Goal: Task Accomplishment & Management: Manage account settings

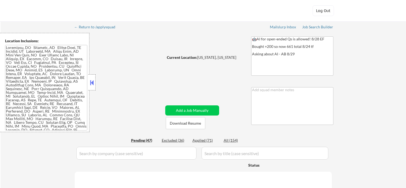
select select ""pending""
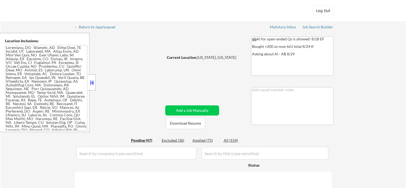
select select ""pending""
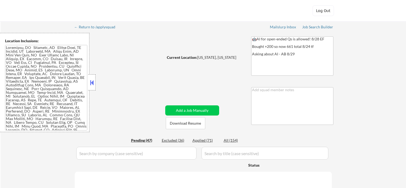
select select ""pending""
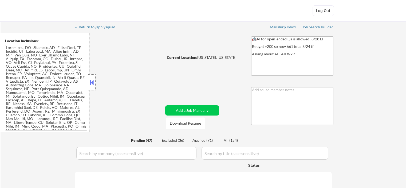
select select ""pending""
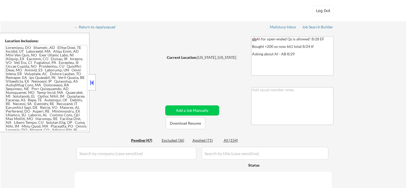
select select ""pending""
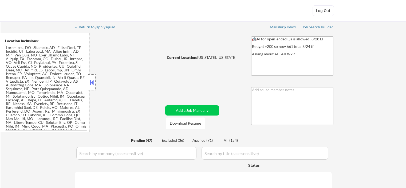
select select ""pending""
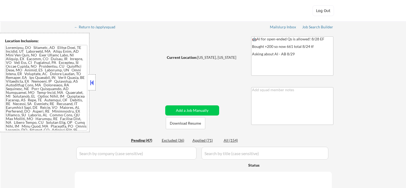
select select ""pending""
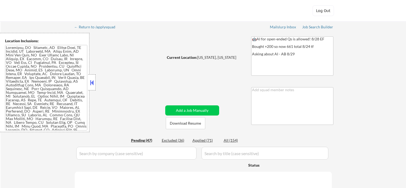
select select ""pending""
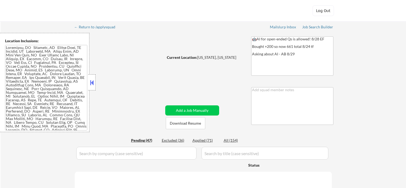
select select ""pending""
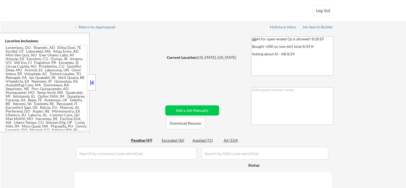
select select ""pending""
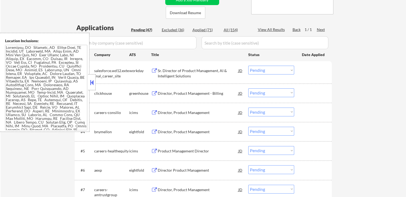
scroll to position [133, 0]
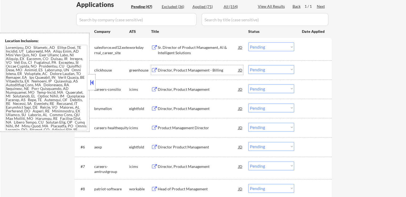
click at [164, 70] on div "Director, Product Management - Billing" at bounding box center [198, 69] width 81 height 5
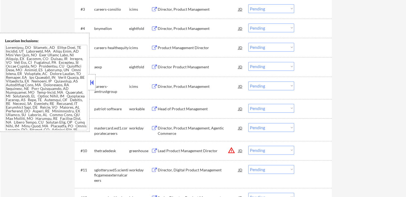
scroll to position [240, 0]
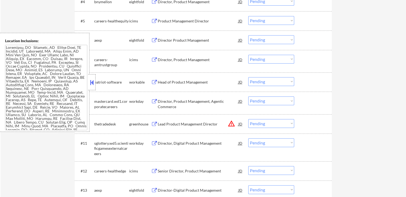
click at [161, 84] on div "Head of Product Management" at bounding box center [198, 82] width 81 height 5
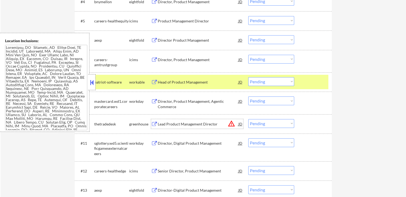
click at [156, 127] on div "Lead Product Management Director JD warning_amber" at bounding box center [197, 124] width 92 height 10
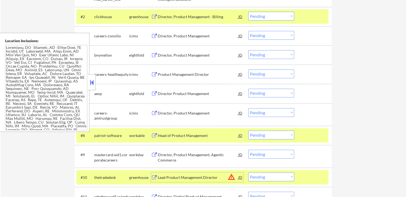
scroll to position [160, 0]
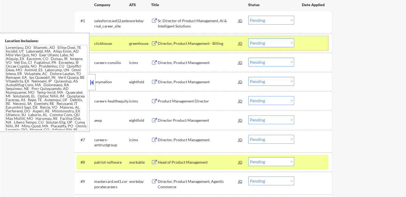
click at [263, 47] on div "#2 clickhouse greenhouse Director, Product Management - Billing JD Choose an op…" at bounding box center [202, 43] width 252 height 14
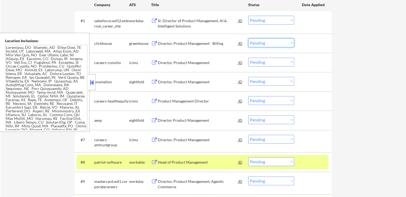
drag, startPoint x: 265, startPoint y: 43, endPoint x: 265, endPoint y: 46, distance: 2.9
click at [265, 43] on select "Choose an option... Pending Applied Excluded (Questions) Excluded (Expired) Exc…" at bounding box center [271, 42] width 46 height 9
click at [248, 38] on select "Choose an option... Pending Applied Excluded (Questions) Excluded (Expired) Exc…" at bounding box center [271, 42] width 46 height 9
select select ""pending""
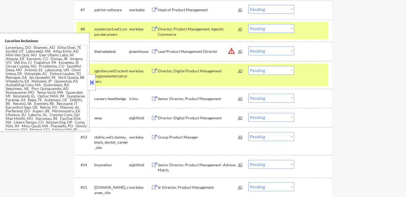
scroll to position [293, 0]
click at [266, 54] on select "Choose an option... Pending Applied Excluded (Questions) Excluded (Expired) Exc…" at bounding box center [271, 50] width 46 height 9
click at [248, 46] on select "Choose an option... Pending Applied Excluded (Questions) Excluded (Expired) Exc…" at bounding box center [271, 50] width 46 height 9
click at [164, 11] on div "Head of Product Management" at bounding box center [198, 9] width 81 height 5
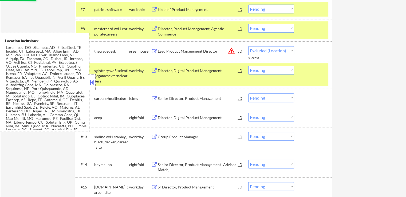
select select ""pending""
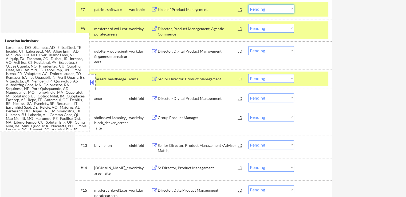
click at [270, 9] on select "Choose an option... Pending Applied Excluded (Questions) Excluded (Expired) Exc…" at bounding box center [271, 9] width 46 height 9
click at [248, 5] on select "Choose an option... Pending Applied Excluded (Questions) Excluded (Expired) Exc…" at bounding box center [271, 9] width 46 height 9
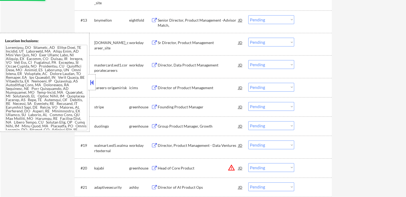
select select ""pending""
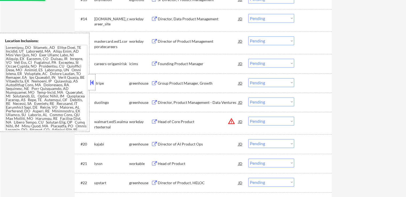
scroll to position [454, 0]
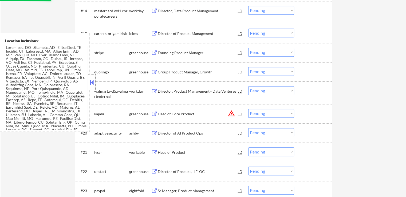
click at [171, 54] on div "Founding Product Manager" at bounding box center [198, 52] width 81 height 5
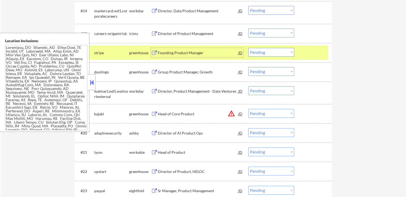
click at [170, 69] on div "Group Product Manager, Growth" at bounding box center [198, 71] width 81 height 5
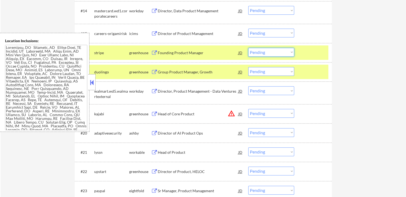
click at [277, 50] on select "Choose an option... Pending Applied Excluded (Questions) Excluded (Expired) Exc…" at bounding box center [271, 52] width 46 height 9
click at [248, 48] on select "Choose an option... Pending Applied Excluded (Questions) Excluded (Expired) Exc…" at bounding box center [271, 52] width 46 height 9
click at [273, 72] on select "Choose an option... Pending Applied Excluded (Questions) Excluded (Expired) Exc…" at bounding box center [271, 71] width 46 height 9
click at [364, 62] on div "← Return to /applysquad Mailslurp Inbox Job Search Builder [DEMOGRAPHIC_DATA][P…" at bounding box center [203, 117] width 405 height 1098
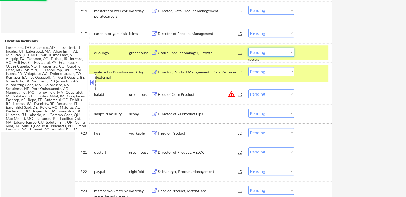
click at [262, 52] on select "Choose an option... Pending Applied Excluded (Questions) Excluded (Expired) Exc…" at bounding box center [271, 52] width 46 height 9
click at [248, 48] on select "Choose an option... Pending Applied Excluded (Questions) Excluded (Expired) Exc…" at bounding box center [271, 52] width 46 height 9
select select ""pending""
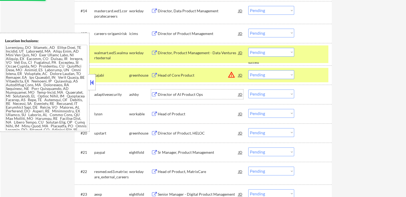
click at [169, 94] on div "Director of AI Product Ops" at bounding box center [198, 94] width 81 height 5
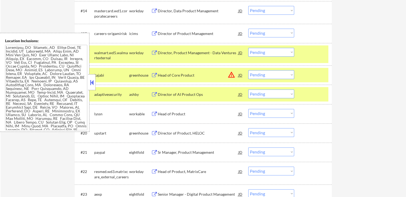
click at [168, 75] on div "Head of Core Product" at bounding box center [198, 75] width 81 height 5
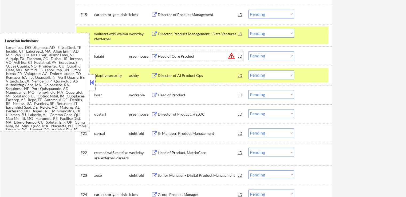
scroll to position [480, 0]
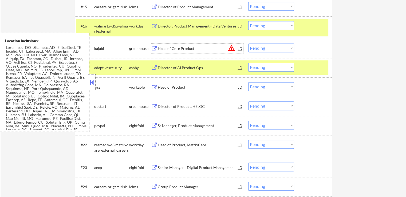
click at [259, 49] on select "Choose an option... Pending Applied Excluded (Questions) Excluded (Expired) Exc…" at bounding box center [271, 47] width 46 height 9
click at [248, 43] on select "Choose an option... Pending Applied Excluded (Questions) Excluded (Expired) Exc…" at bounding box center [271, 47] width 46 height 9
click at [160, 89] on div "Head of Product" at bounding box center [198, 87] width 81 height 5
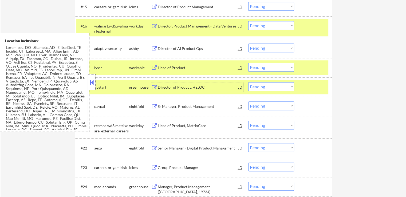
click at [267, 51] on select "Choose an option... Pending Applied Excluded (Questions) Excluded (Expired) Exc…" at bounding box center [271, 47] width 46 height 9
click at [248, 43] on select "Choose an option... Pending Applied Excluded (Questions) Excluded (Expired) Exc…" at bounding box center [271, 47] width 46 height 9
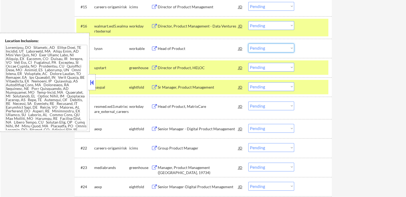
click at [269, 46] on select "Choose an option... Pending Applied Excluded (Questions) Excluded (Expired) Exc…" at bounding box center [271, 47] width 46 height 9
click at [248, 43] on select "Choose an option... Pending Applied Excluded (Questions) Excluded (Expired) Exc…" at bounding box center [271, 47] width 46 height 9
click at [190, 70] on div "Director of Product, HELOC" at bounding box center [198, 67] width 81 height 5
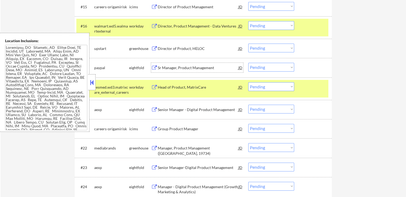
click at [267, 48] on select "Choose an option... Pending Applied Excluded (Questions) Excluded (Expired) Exc…" at bounding box center [271, 47] width 46 height 9
click at [248, 43] on select "Choose an option... Pending Applied Excluded (Questions) Excluded (Expired) Exc…" at bounding box center [271, 47] width 46 height 9
select select ""pending""
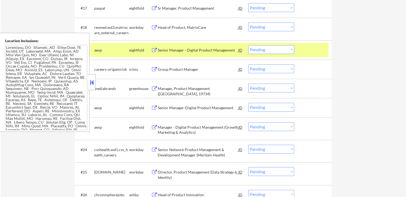
scroll to position [534, 0]
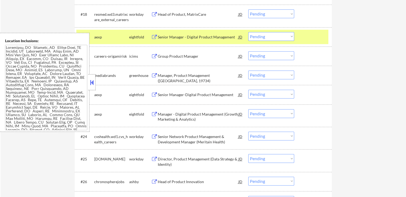
click at [169, 75] on div "Manager, Product Management ([GEOGRAPHIC_DATA], 19734)" at bounding box center [198, 78] width 81 height 10
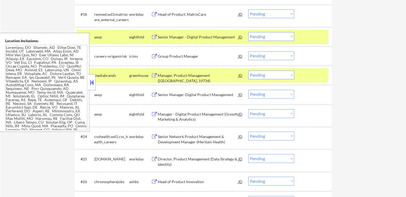
click at [168, 76] on div "Manager, Product Management ([GEOGRAPHIC_DATA], 19734)" at bounding box center [198, 78] width 81 height 10
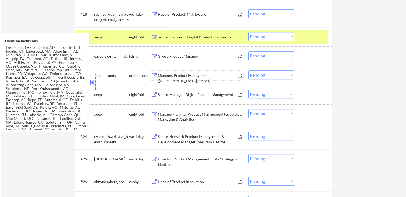
click at [242, 75] on div "JD" at bounding box center [240, 75] width 5 height 10
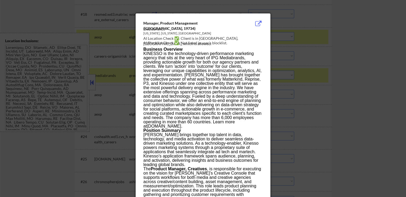
click at [351, 51] on div at bounding box center [203, 98] width 406 height 197
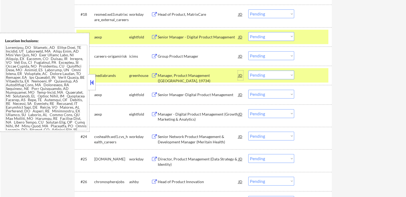
click at [240, 72] on div "JD" at bounding box center [240, 75] width 5 height 10
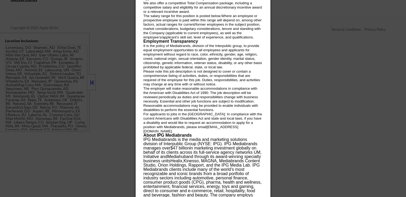
scroll to position [1080, 0]
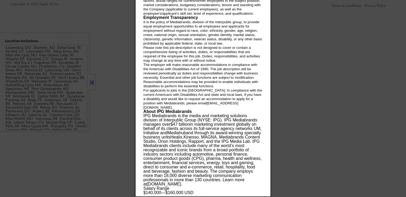
click at [320, 89] on div at bounding box center [203, 98] width 406 height 197
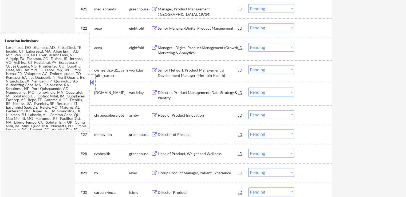
scroll to position [573, 0]
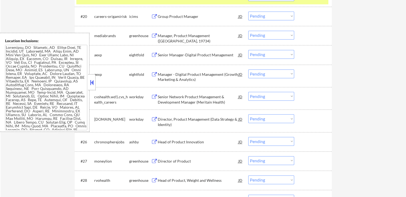
click at [156, 35] on button at bounding box center [154, 35] width 7 height 5
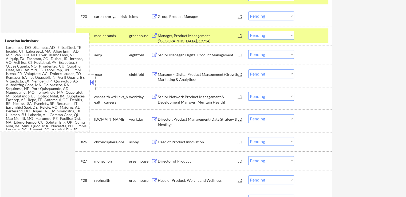
click at [260, 36] on select "Choose an option... Pending Applied Excluded (Questions) Excluded (Expired) Exc…" at bounding box center [271, 35] width 46 height 9
click at [248, 31] on select "Choose an option... Pending Applied Excluded (Questions) Excluded (Expired) Exc…" at bounding box center [271, 35] width 46 height 9
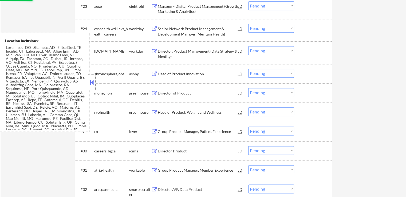
scroll to position [653, 0]
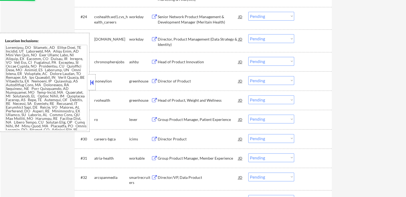
select select ""pending""
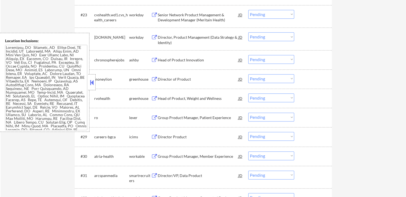
scroll to position [627, 0]
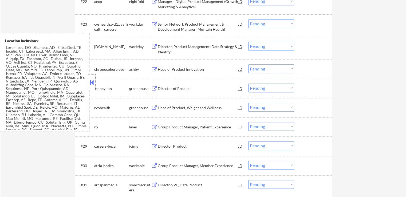
click at [159, 67] on div "Head of Product Innovation" at bounding box center [198, 69] width 81 height 5
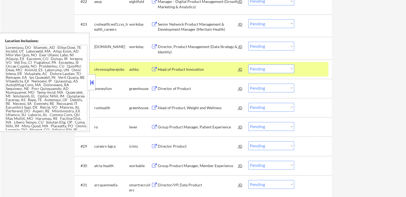
click at [163, 88] on div "Director of Product" at bounding box center [198, 88] width 81 height 5
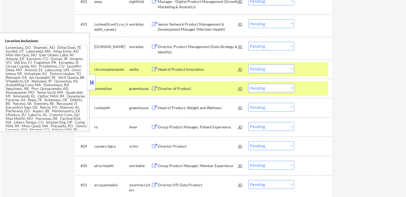
click at [163, 107] on div "Head of Product, Weight and Wellness" at bounding box center [198, 107] width 81 height 5
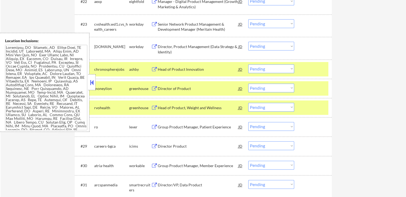
click at [160, 125] on div "Group Product Manager, Patient Experience" at bounding box center [198, 126] width 81 height 5
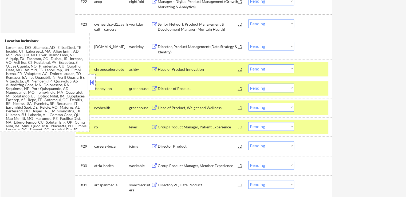
click at [157, 165] on button at bounding box center [154, 165] width 7 height 5
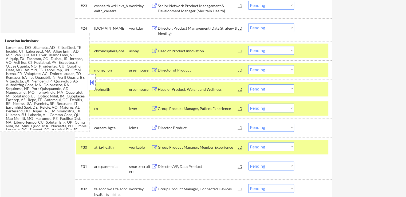
scroll to position [653, 0]
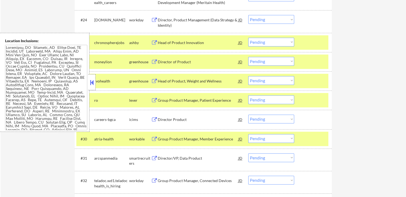
click at [240, 82] on div "JD" at bounding box center [240, 81] width 5 height 10
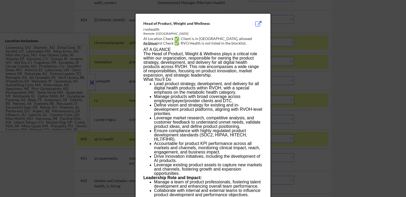
click at [378, 90] on div at bounding box center [203, 98] width 406 height 197
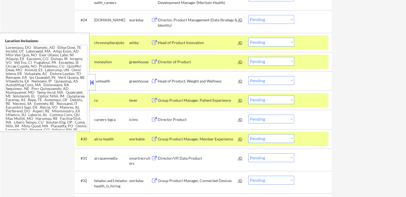
click at [265, 103] on select "Choose an option... Pending Applied Excluded (Questions) Excluded (Expired) Exc…" at bounding box center [271, 99] width 46 height 9
click at [248, 95] on select "Choose an option... Pending Applied Excluded (Questions) Excluded (Expired) Exc…" at bounding box center [271, 99] width 46 height 9
select select ""pending""
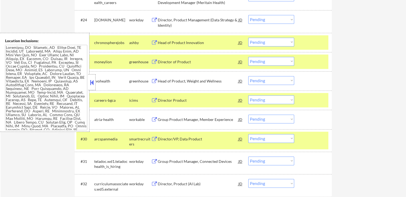
scroll to position [680, 0]
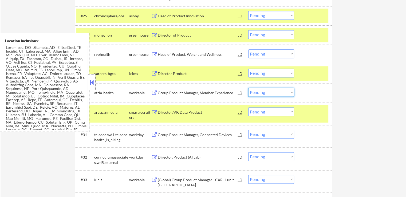
drag, startPoint x: 269, startPoint y: 91, endPoint x: 269, endPoint y: 96, distance: 4.8
click at [269, 91] on select "Choose an option... Pending Applied Excluded (Questions) Excluded (Expired) Exc…" at bounding box center [271, 92] width 46 height 9
click at [248, 88] on select "Choose an option... Pending Applied Excluded (Questions) Excluded (Expired) Exc…" at bounding box center [271, 92] width 46 height 9
select select ""pending""
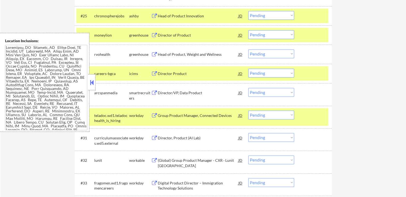
click at [267, 57] on select "Choose an option... Pending Applied Excluded (Questions) Excluded (Expired) Exc…" at bounding box center [271, 53] width 46 height 9
click at [248, 49] on select "Choose an option... Pending Applied Excluded (Questions) Excluded (Expired) Exc…" at bounding box center [271, 53] width 46 height 9
select select ""pending""
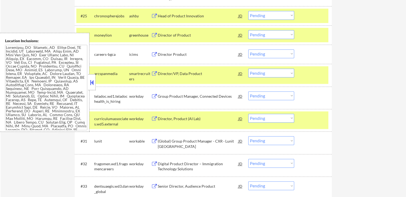
drag, startPoint x: 260, startPoint y: 33, endPoint x: 261, endPoint y: 37, distance: 3.7
click at [260, 33] on select "Choose an option... Pending Applied Excluded (Questions) Excluded (Expired) Exc…" at bounding box center [271, 34] width 46 height 9
click at [248, 30] on select "Choose an option... Pending Applied Excluded (Questions) Excluded (Expired) Exc…" at bounding box center [271, 34] width 46 height 9
select select ""pending""
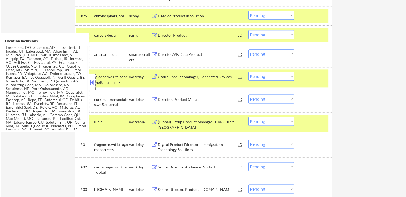
click at [156, 52] on button at bounding box center [154, 54] width 7 height 5
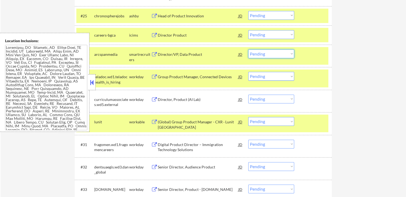
drag, startPoint x: 265, startPoint y: 53, endPoint x: 267, endPoint y: 58, distance: 5.5
click at [265, 53] on select "Choose an option... Pending Applied Excluded (Questions) Excluded (Expired) Exc…" at bounding box center [271, 53] width 46 height 9
click at [248, 49] on select "Choose an option... Pending Applied Excluded (Questions) Excluded (Expired) Exc…" at bounding box center [271, 53] width 46 height 9
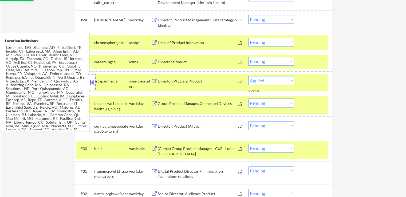
select select ""pending""
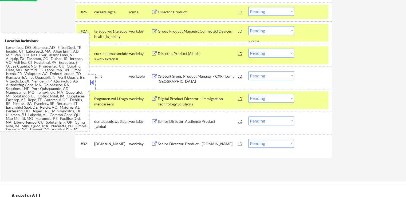
scroll to position [707, 0]
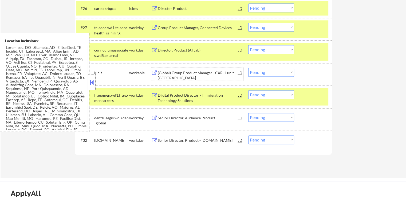
click at [173, 73] on div "(Global) Group Product Manager - CXR · Lunit [GEOGRAPHIC_DATA]" at bounding box center [198, 75] width 81 height 10
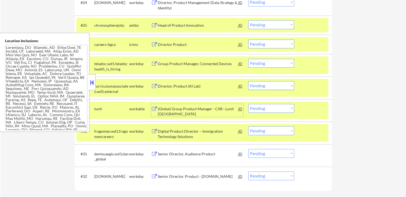
scroll to position [680, 0]
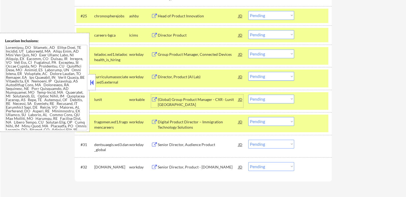
click at [275, 100] on select "Choose an option... Pending Applied Excluded (Questions) Excluded (Expired) Exc…" at bounding box center [271, 98] width 46 height 9
click at [248, 94] on select "Choose an option... Pending Applied Excluded (Questions) Excluded (Expired) Exc…" at bounding box center [271, 98] width 46 height 9
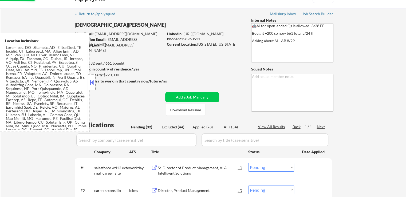
scroll to position [6, 0]
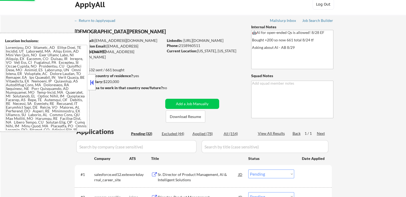
select select ""pending""
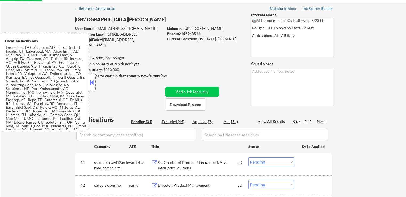
scroll to position [27, 0]
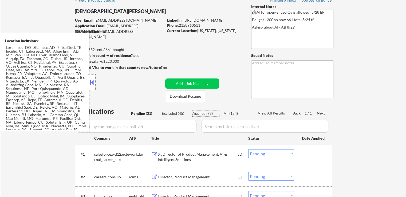
click at [209, 114] on div "Applied (78)" at bounding box center [205, 113] width 27 height 5
select select ""applied""
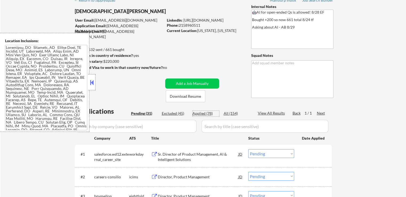
select select ""applied""
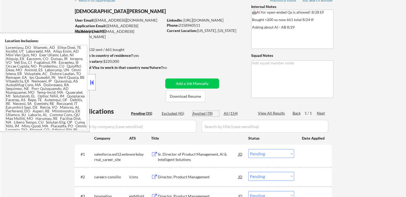
select select ""applied""
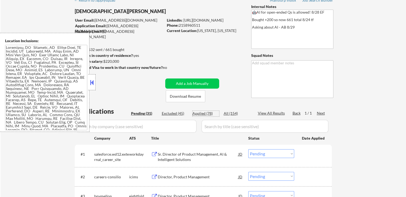
select select ""applied""
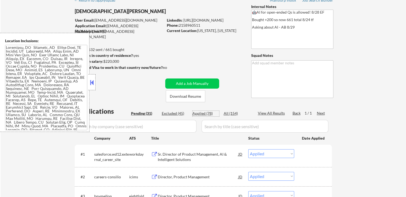
select select ""applied""
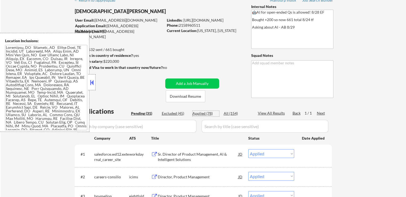
select select ""applied""
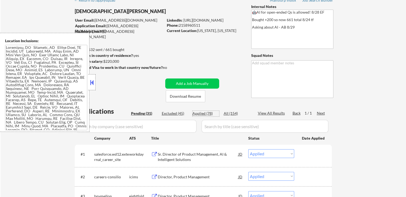
select select ""applied""
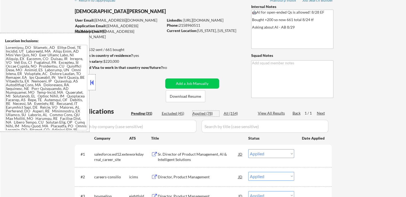
select select ""applied""
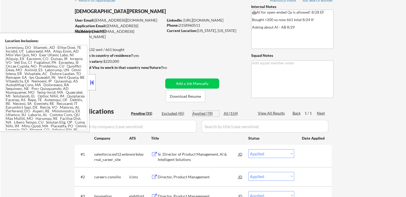
select select ""applied""
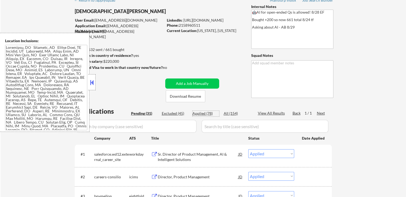
select select ""applied""
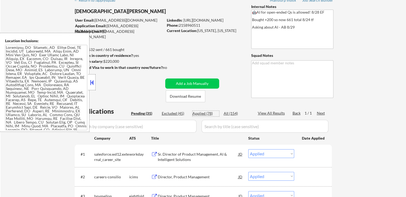
select select ""applied""
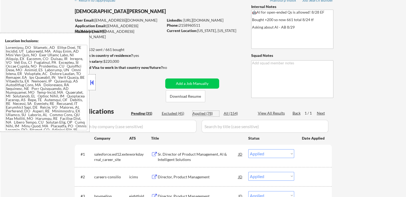
select select ""applied""
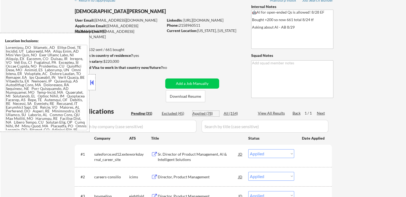
select select ""applied""
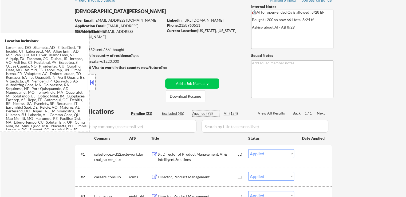
select select ""applied""
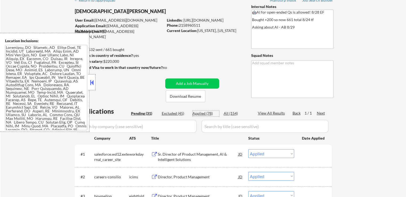
select select ""applied""
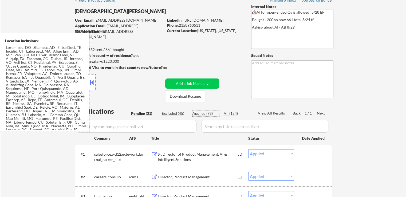
select select ""applied""
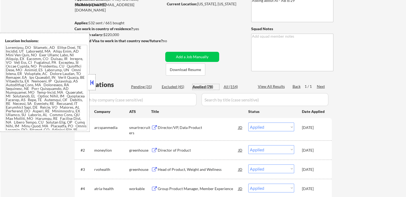
scroll to position [107, 0]
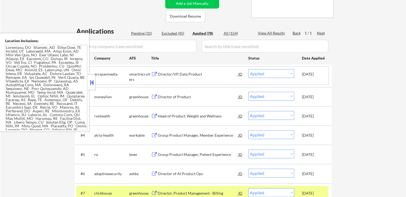
drag, startPoint x: 303, startPoint y: 74, endPoint x: 324, endPoint y: 74, distance: 20.8
click at [324, 74] on div "[DATE]" at bounding box center [313, 74] width 23 height 5
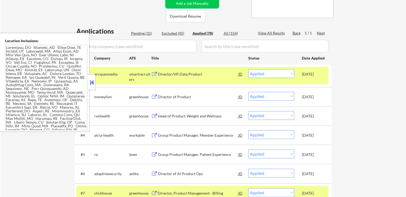
copy div "[DATE]"
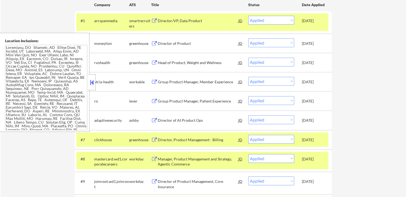
scroll to position [53, 0]
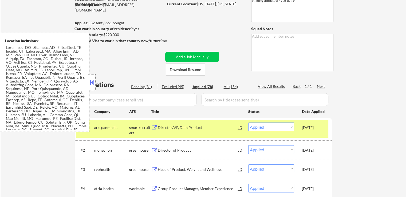
click at [146, 88] on div "Pending (31)" at bounding box center [144, 86] width 27 height 5
select select ""pending""
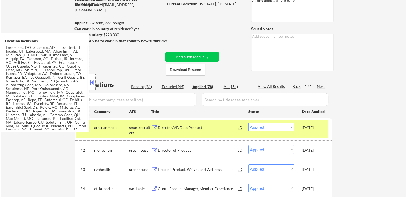
select select ""pending""
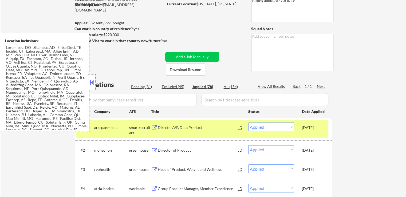
select select ""pending""
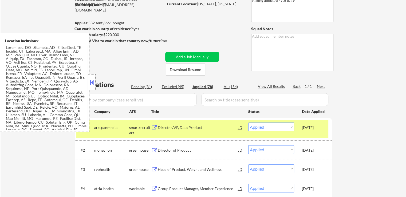
select select ""pending""
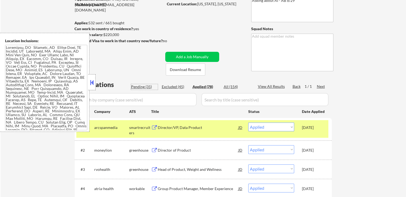
select select ""pending""
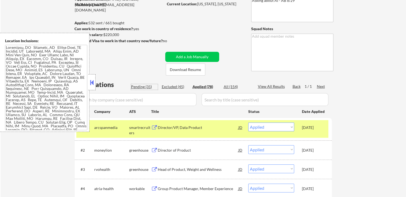
select select ""pending""
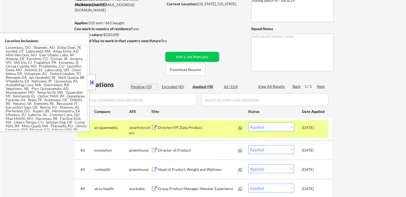
select select ""pending""
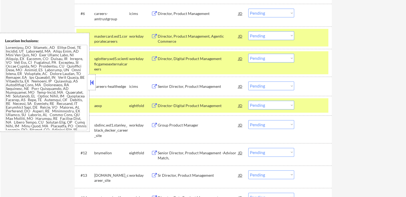
scroll to position [240, 0]
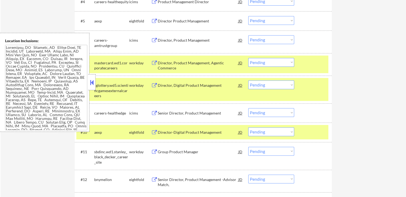
click at [164, 64] on div "Director, Product Management, Agentic Commerce" at bounding box center [198, 65] width 81 height 10
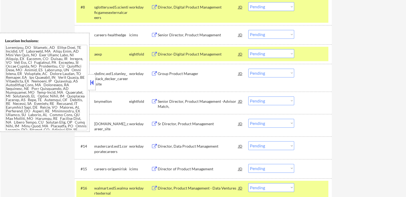
scroll to position [320, 0]
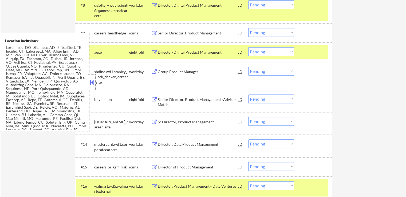
click at [157, 72] on button at bounding box center [154, 71] width 7 height 5
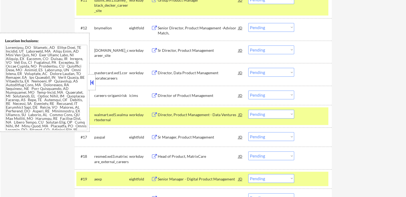
scroll to position [400, 0]
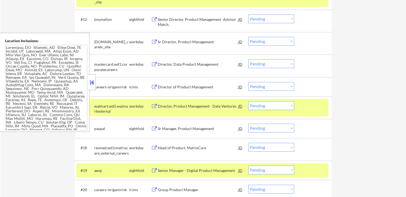
click at [155, 146] on button at bounding box center [154, 147] width 7 height 5
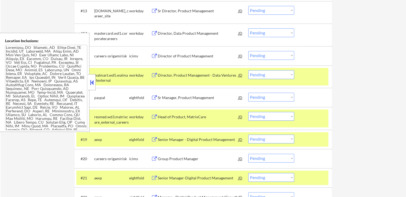
scroll to position [427, 0]
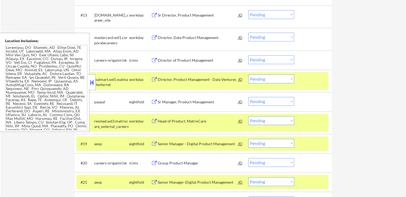
click at [94, 85] on button at bounding box center [92, 82] width 6 height 8
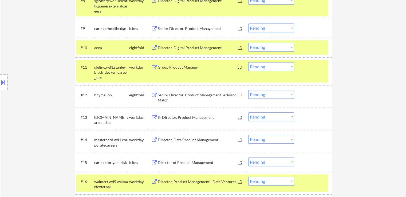
scroll to position [320, 0]
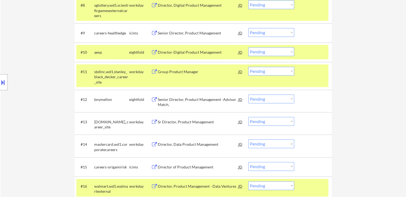
click at [265, 74] on select "Choose an option... Pending Applied Excluded (Questions) Excluded (Expired) Exc…" at bounding box center [271, 71] width 46 height 9
click at [248, 67] on select "Choose an option... Pending Applied Excluded (Questions) Excluded (Expired) Exc…" at bounding box center [271, 71] width 46 height 9
select select ""pending""
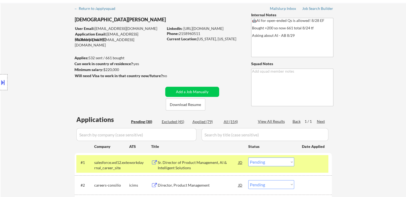
scroll to position [0, 0]
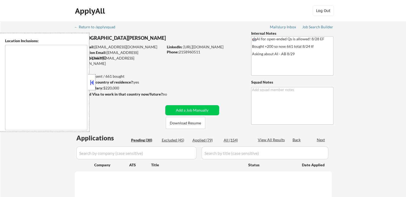
select select ""pending""
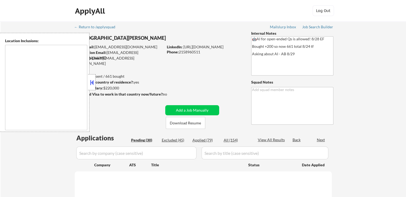
select select ""pending""
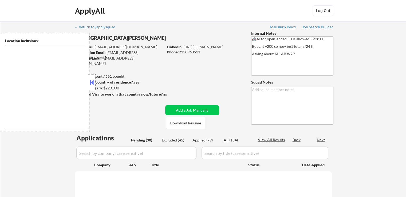
select select ""pending""
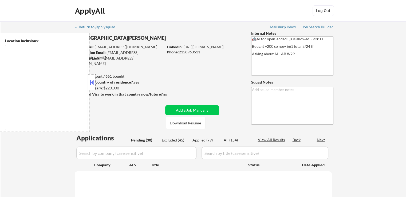
select select ""pending""
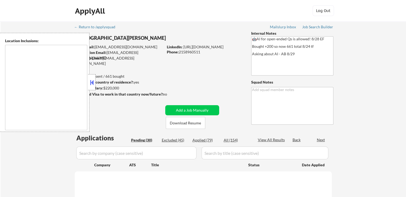
select select ""pending""
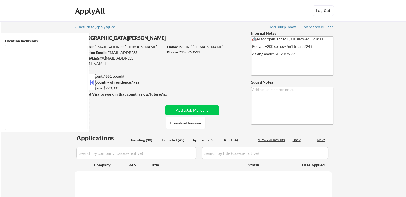
select select ""pending""
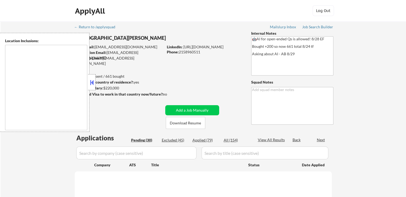
select select ""pending""
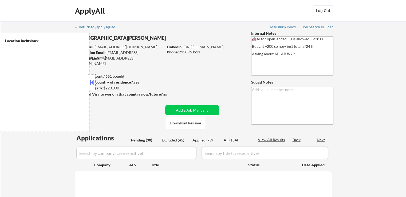
select select ""pending""
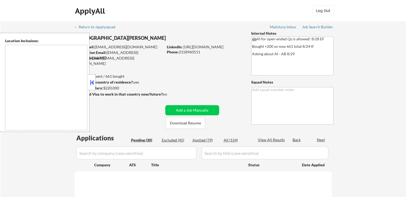
select select ""pending""
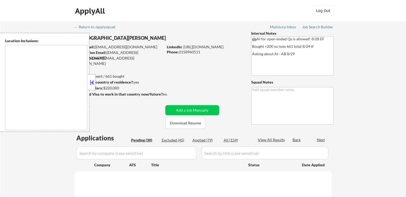
select select ""pending""
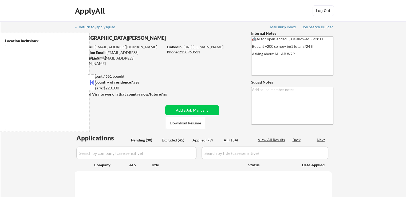
select select ""pending""
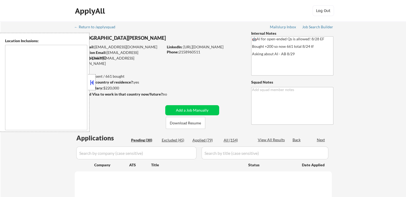
select select ""pending""
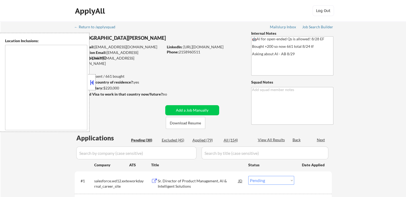
click at [92, 86] on button at bounding box center [92, 82] width 6 height 8
